Goal: Task Accomplishment & Management: Manage account settings

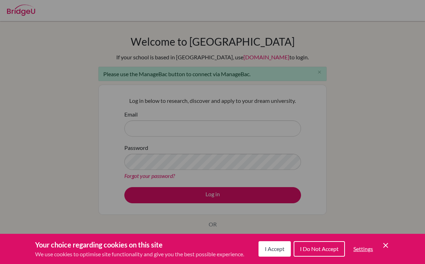
click at [276, 248] on span "I Accept" at bounding box center [275, 248] width 20 height 7
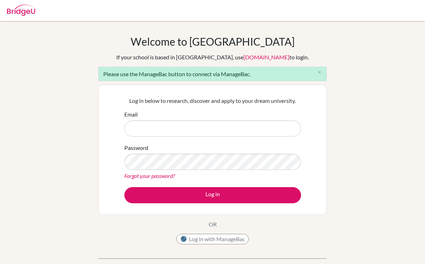
click at [191, 242] on button "Log in with ManageBac" at bounding box center [212, 239] width 72 height 11
click at [190, 239] on button "Log in with ManageBac" at bounding box center [212, 239] width 72 height 11
click at [204, 238] on button "Log in with ManageBac" at bounding box center [212, 239] width 72 height 11
click at [193, 239] on button "Log in with ManageBac" at bounding box center [212, 239] width 72 height 11
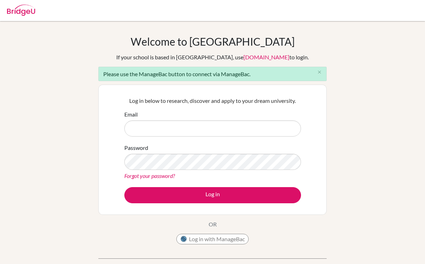
click at [193, 239] on button "Log in with ManageBac" at bounding box center [212, 239] width 72 height 11
click at [223, 237] on button "Log in with ManageBac" at bounding box center [212, 239] width 72 height 11
click at [191, 239] on button "Log in with ManageBac" at bounding box center [212, 239] width 72 height 11
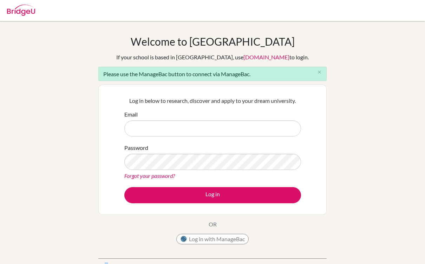
click at [209, 239] on button "Log in with ManageBac" at bounding box center [212, 239] width 72 height 11
click at [204, 239] on button "Log in with ManageBac" at bounding box center [212, 239] width 72 height 11
click at [204, 240] on button "Log in with ManageBac" at bounding box center [212, 239] width 72 height 11
